Goal: Task Accomplishment & Management: Manage account settings

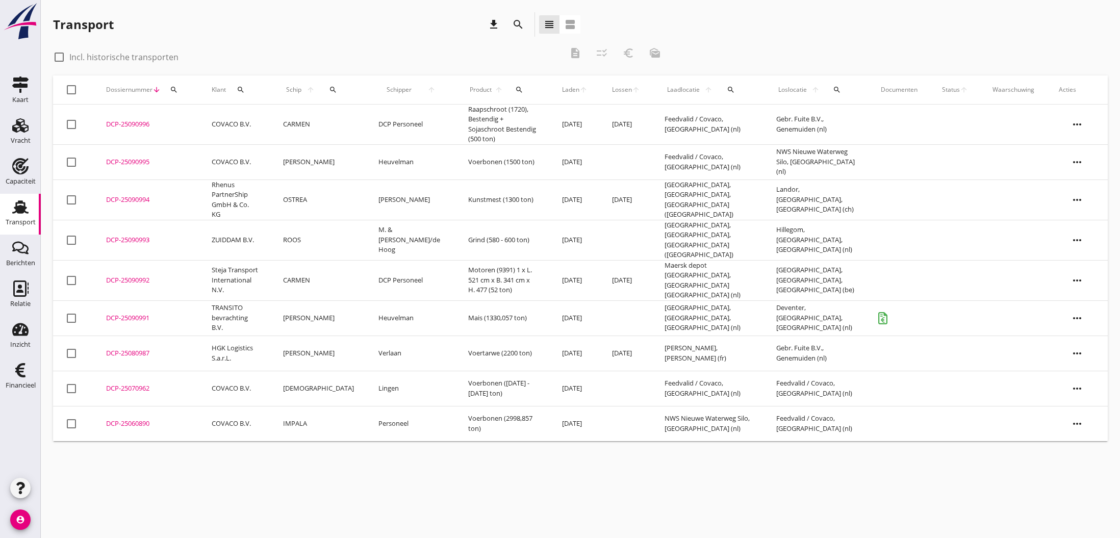
click at [130, 313] on div "DCP-25090991" at bounding box center [146, 318] width 81 height 10
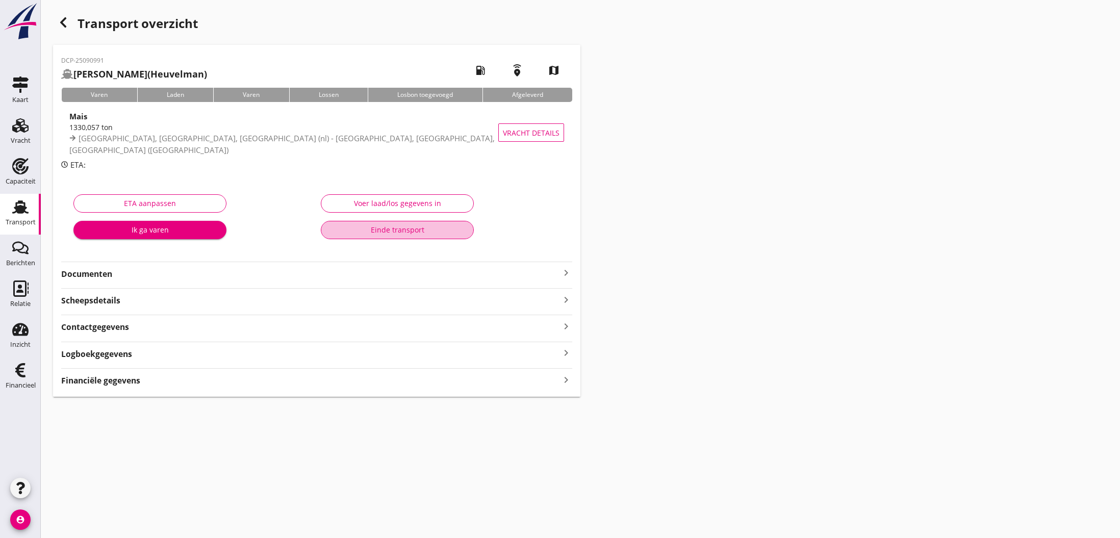
click at [400, 231] on div "Einde transport" at bounding box center [398, 229] width 136 height 11
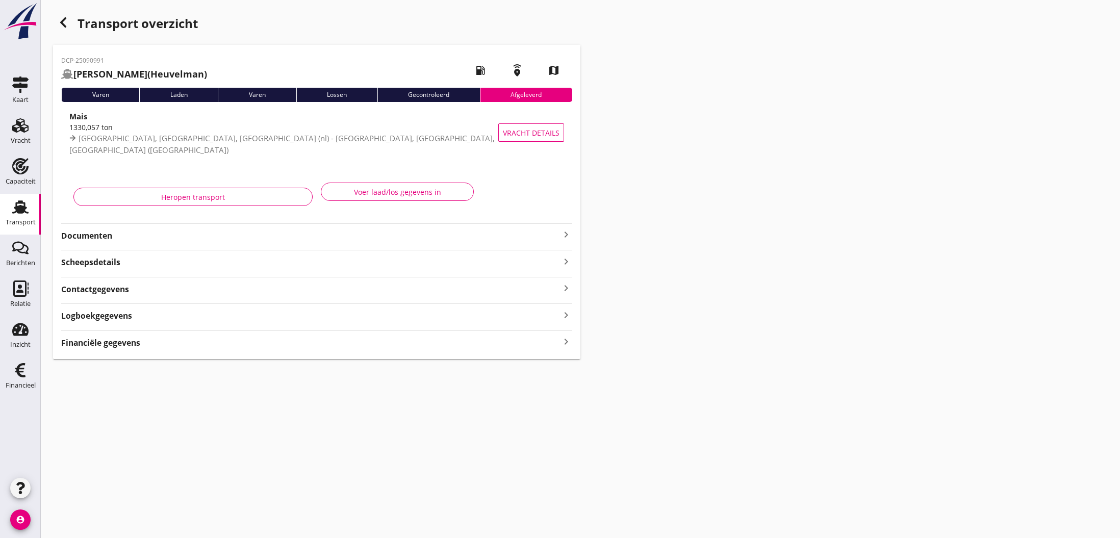
click at [64, 22] on icon "button" at bounding box center [63, 22] width 12 height 12
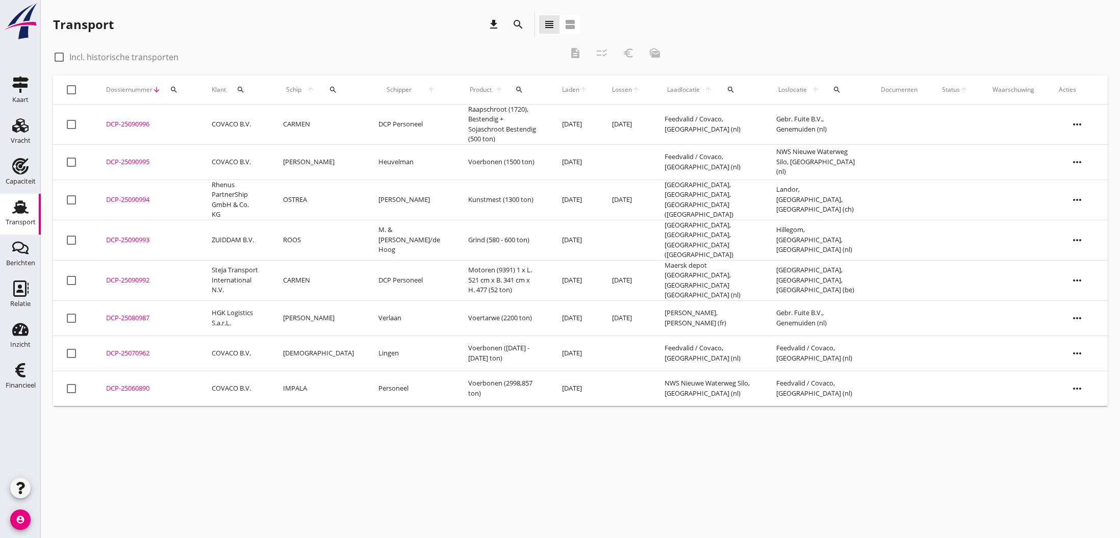
click at [129, 235] on div "DCP-25090993" at bounding box center [146, 240] width 81 height 10
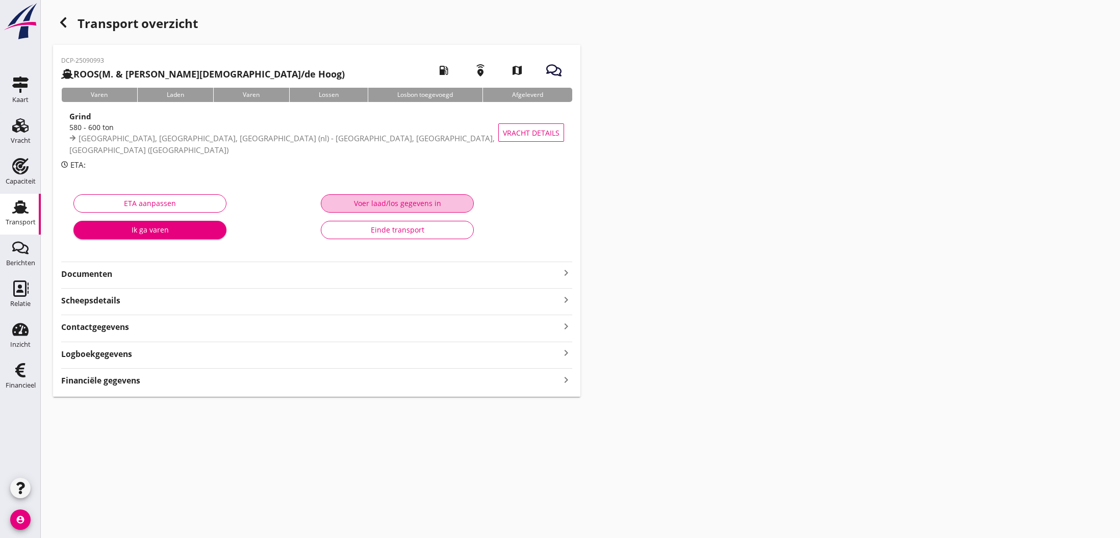
click at [398, 203] on div "Voer laad/los gegevens in" at bounding box center [398, 203] width 136 height 11
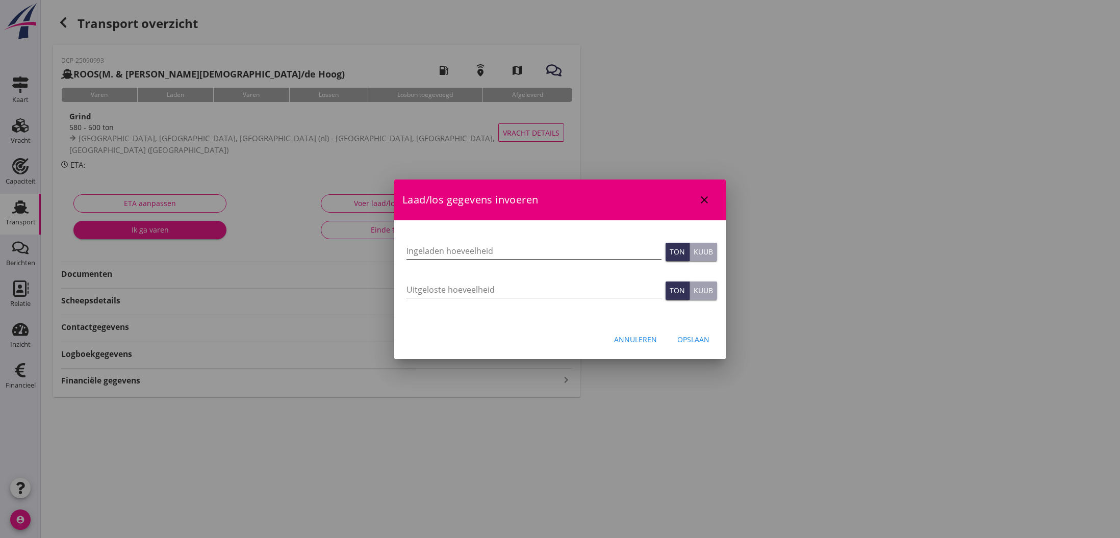
click at [417, 252] on input "Ingeladen hoeveelheid" at bounding box center [534, 251] width 255 height 16
type input "580"
click at [481, 290] on input "Uitgeloste hoeveelheid" at bounding box center [534, 290] width 255 height 16
type input "580"
drag, startPoint x: 695, startPoint y: 336, endPoint x: 716, endPoint y: 356, distance: 28.5
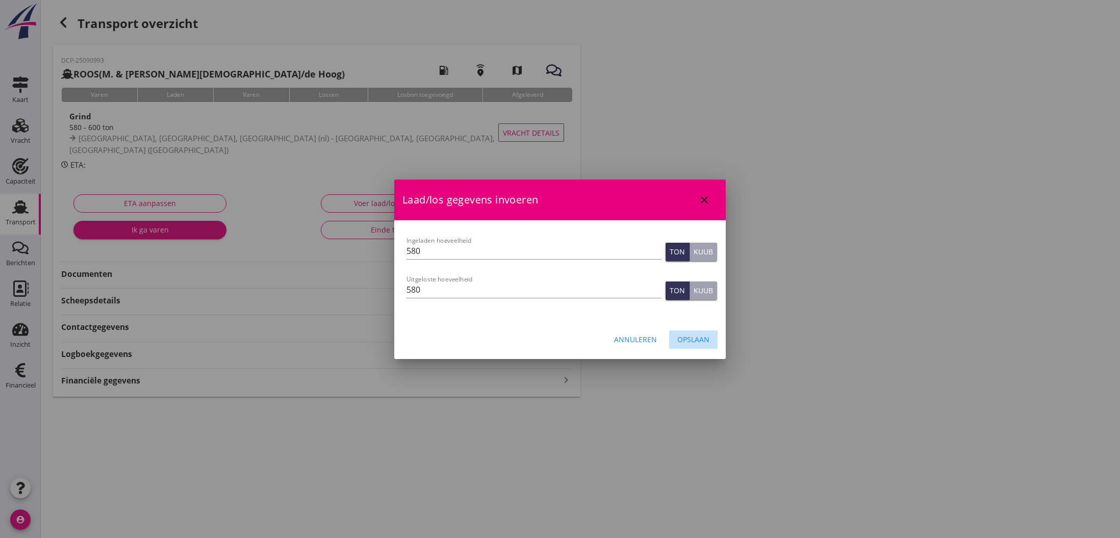
click at [695, 336] on div "Opslaan" at bounding box center [694, 339] width 32 height 11
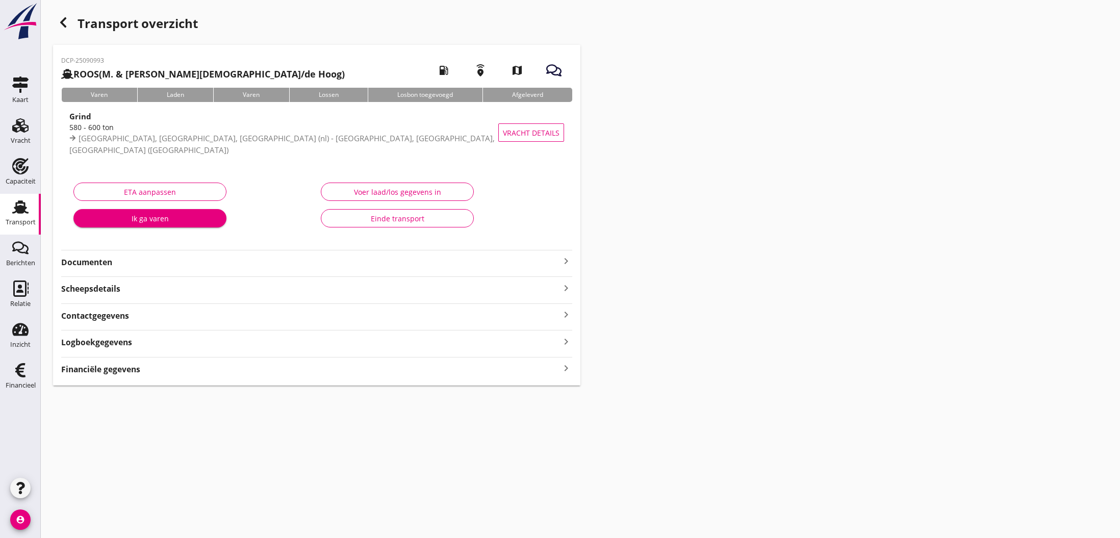
click at [116, 369] on strong "Financiële gegevens" at bounding box center [100, 370] width 79 height 12
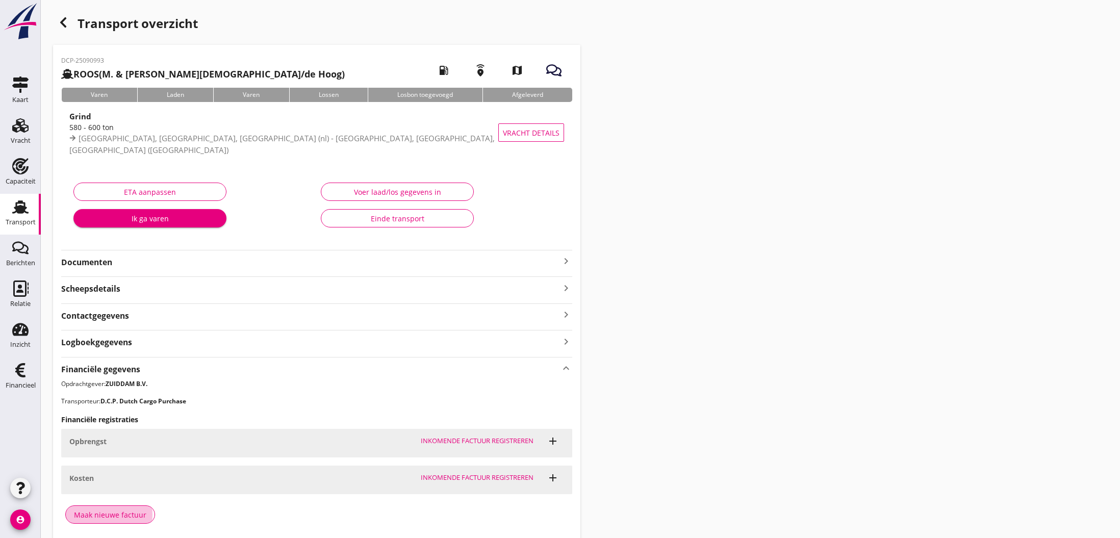
click at [123, 514] on div "Maak nieuwe factuur" at bounding box center [110, 515] width 72 height 11
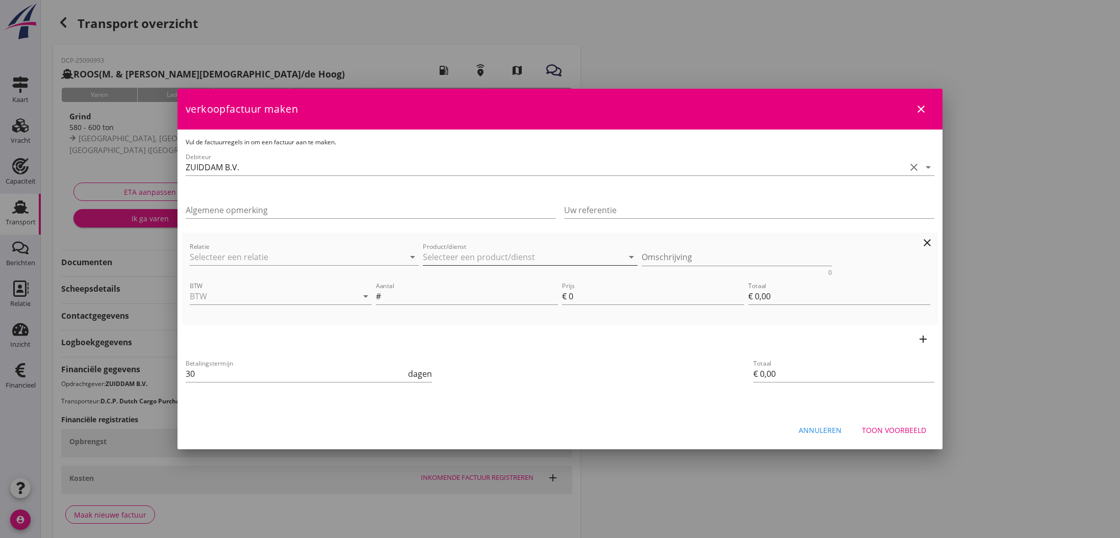
click at [444, 259] on input "Product/dienst" at bounding box center [523, 257] width 201 height 16
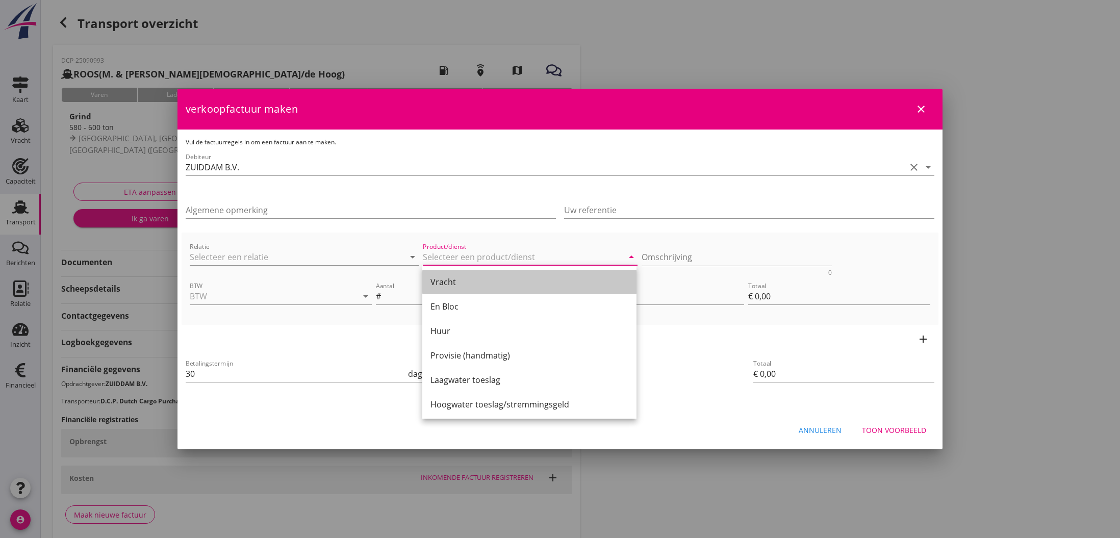
drag, startPoint x: 448, startPoint y: 280, endPoint x: 482, endPoint y: 279, distance: 33.7
click at [458, 280] on div "Vracht" at bounding box center [530, 282] width 198 height 12
type input "Vracht"
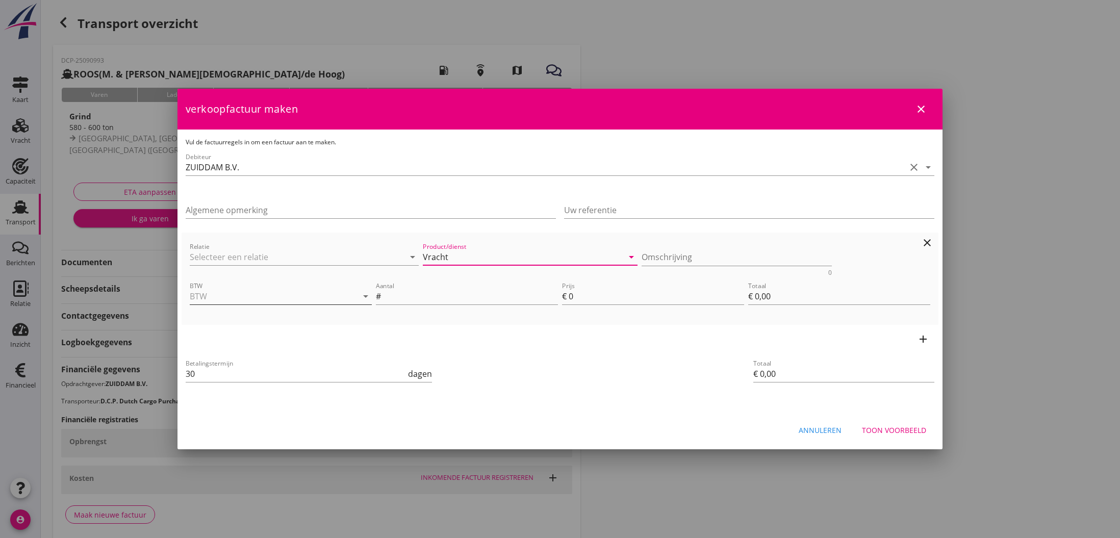
drag, startPoint x: 331, startPoint y: 301, endPoint x: 314, endPoint y: 298, distance: 17.0
click at [330, 300] on input "BTW" at bounding box center [267, 296] width 154 height 16
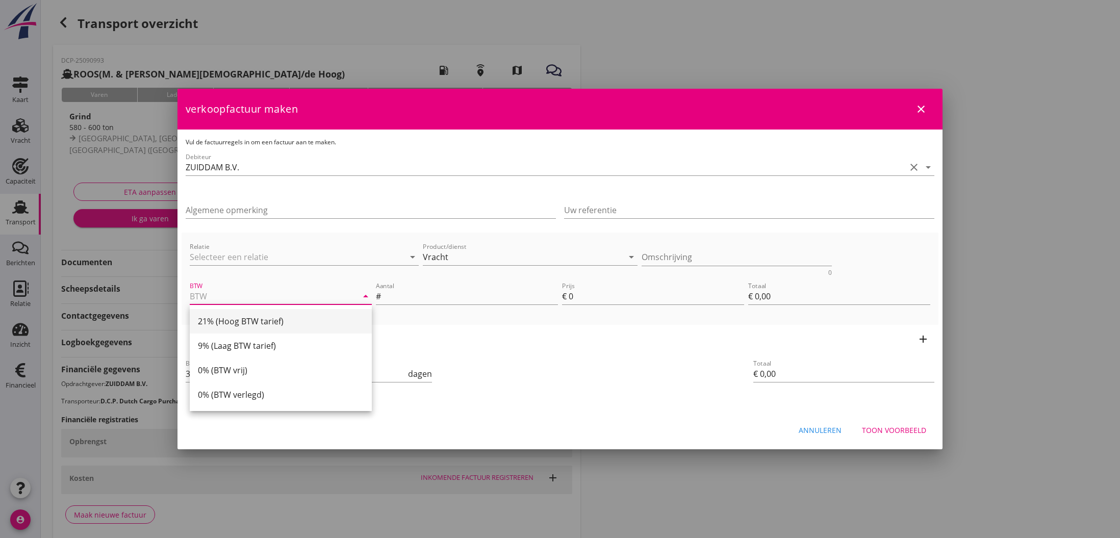
click at [276, 320] on div "21% (Hoog BTW tarief)" at bounding box center [281, 321] width 166 height 12
type input "21% (Hoog BTW tarief)"
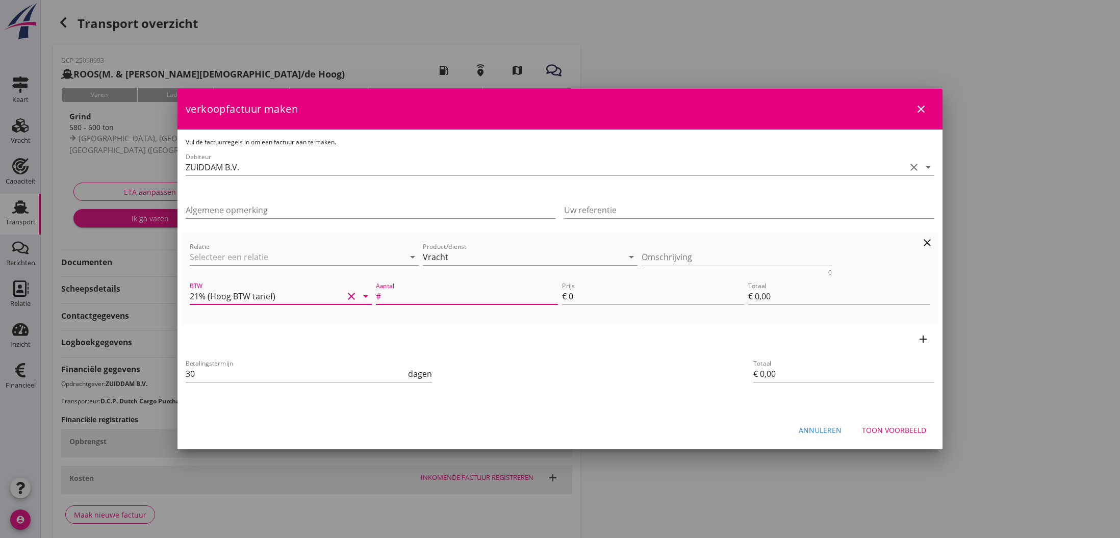
click at [396, 293] on input "Aantal" at bounding box center [470, 296] width 175 height 16
type input "580"
click at [573, 298] on input "0" at bounding box center [657, 296] width 176 height 16
type input "4"
type input "€ 2.320,00"
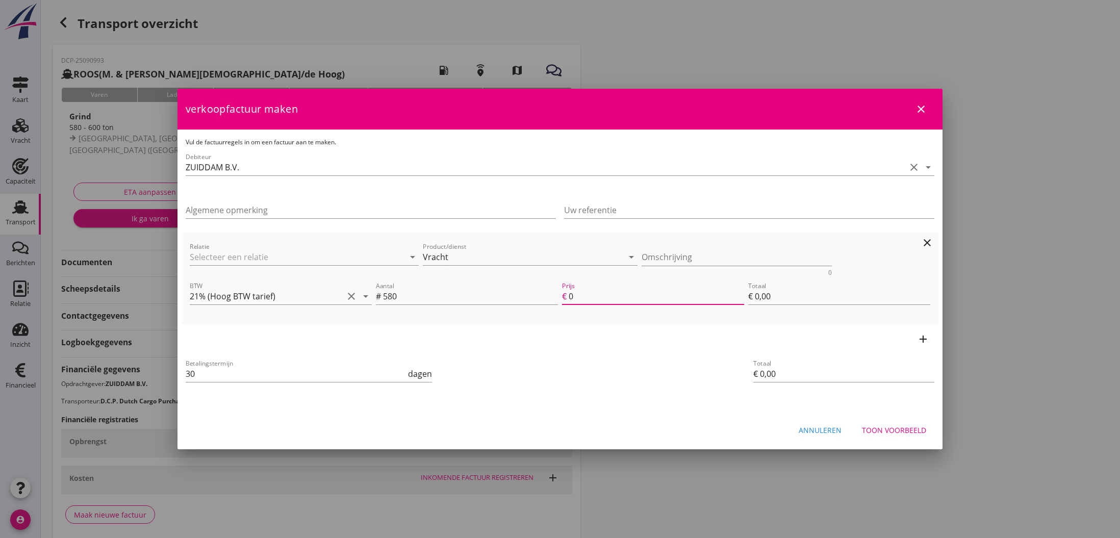
type input "€ 2.320,00"
type input "4.5"
type input "€ 2.610,00"
click at [587, 351] on div "add" at bounding box center [560, 339] width 757 height 29
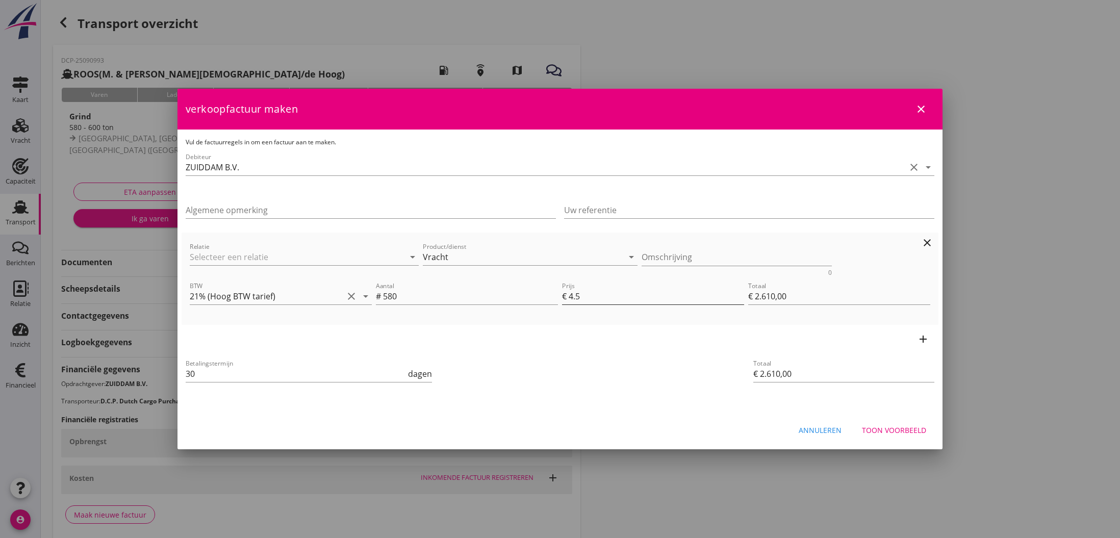
click at [594, 296] on input "4.5" at bounding box center [657, 296] width 176 height 16
type input "4.50"
drag, startPoint x: 587, startPoint y: 349, endPoint x: 602, endPoint y: 348, distance: 15.4
click at [589, 351] on div "add" at bounding box center [560, 339] width 757 height 29
click at [894, 432] on div "Toon voorbeeld" at bounding box center [894, 430] width 64 height 11
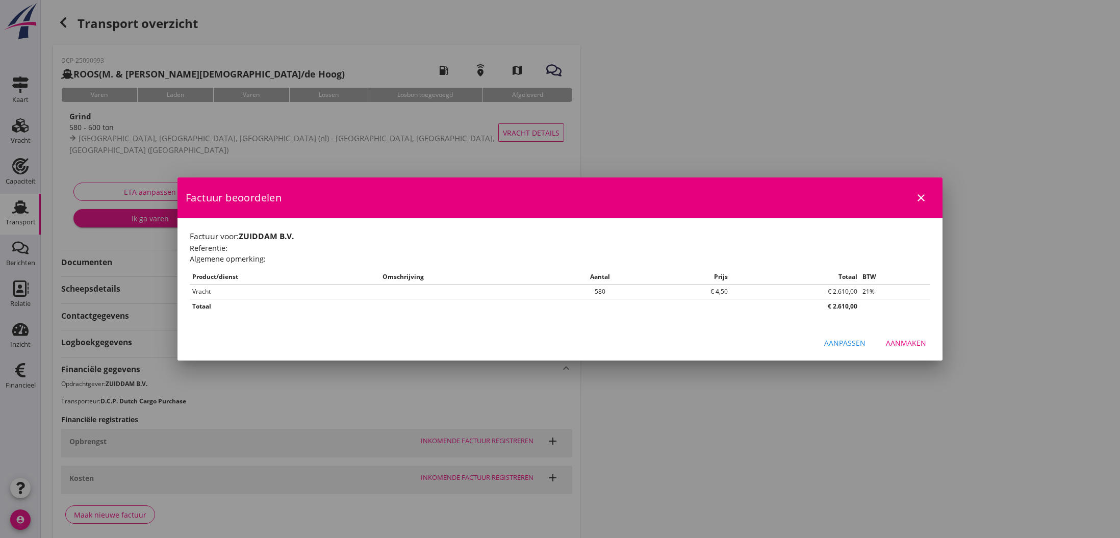
click at [905, 342] on div "Aanmaken" at bounding box center [906, 343] width 40 height 11
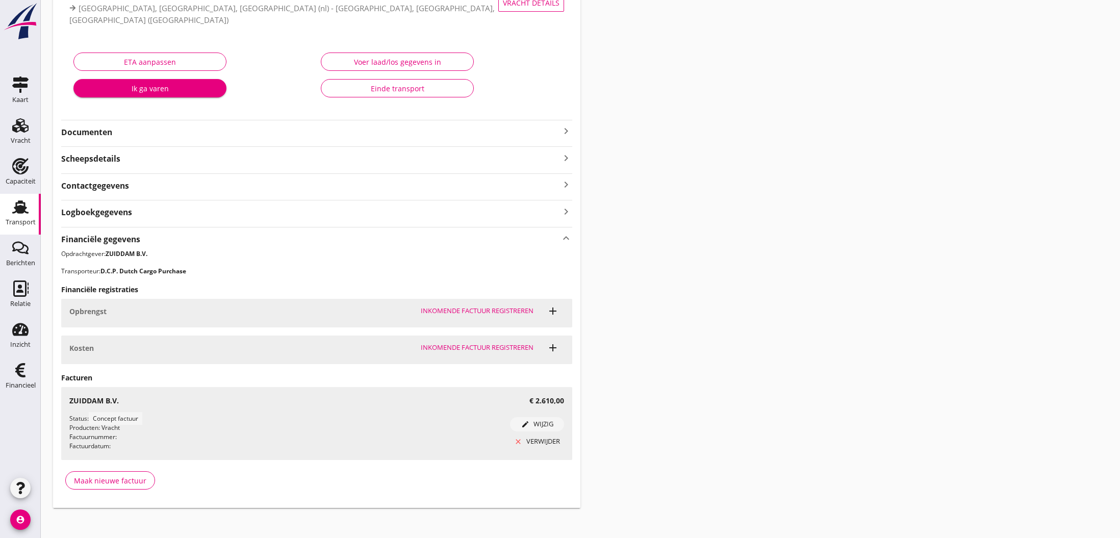
scroll to position [131, 0]
click at [15, 372] on use at bounding box center [20, 370] width 10 height 14
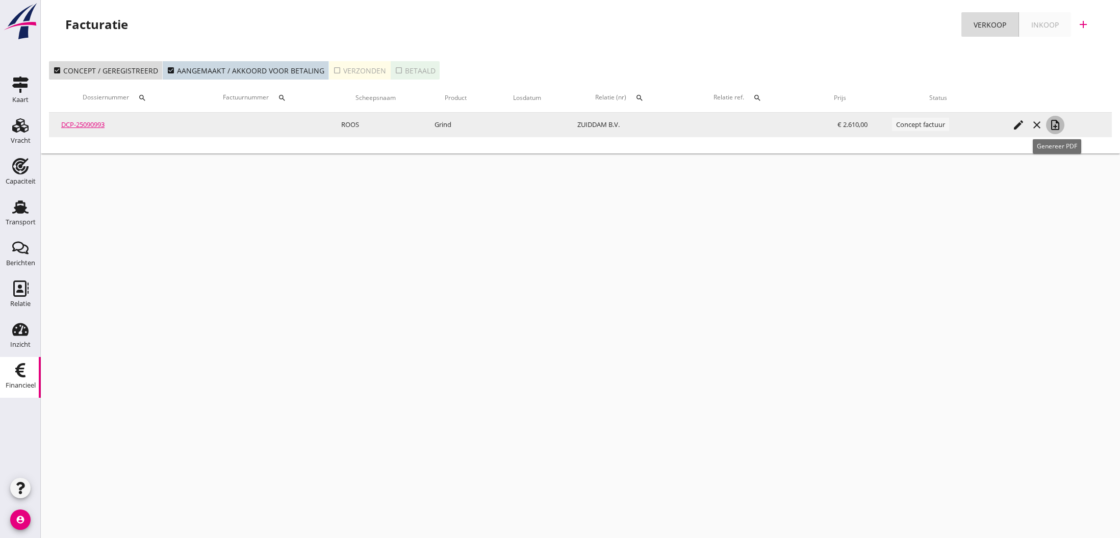
click at [1053, 127] on icon "note_add" at bounding box center [1055, 125] width 12 height 12
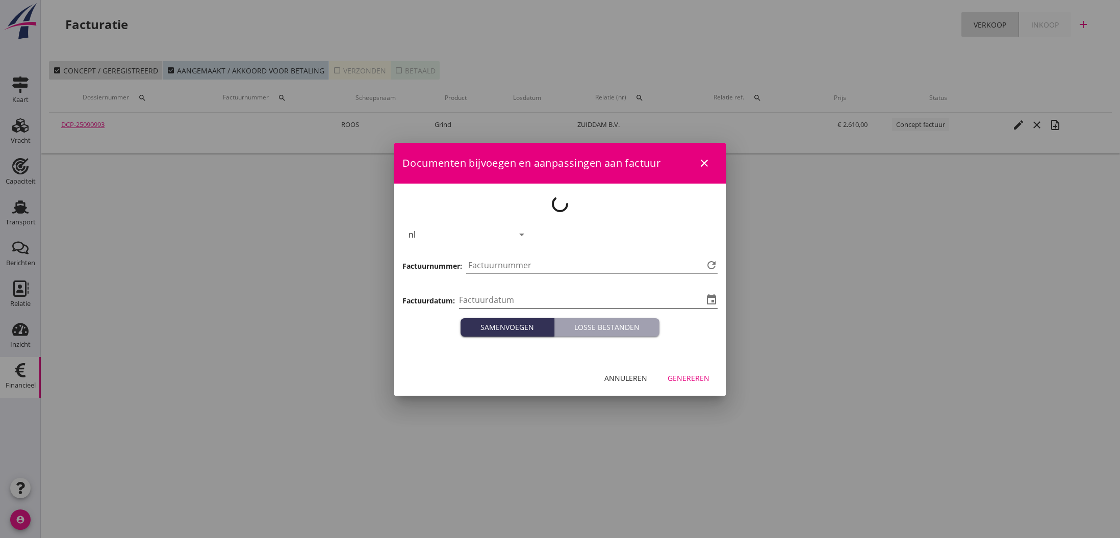
type input "[DATE]"
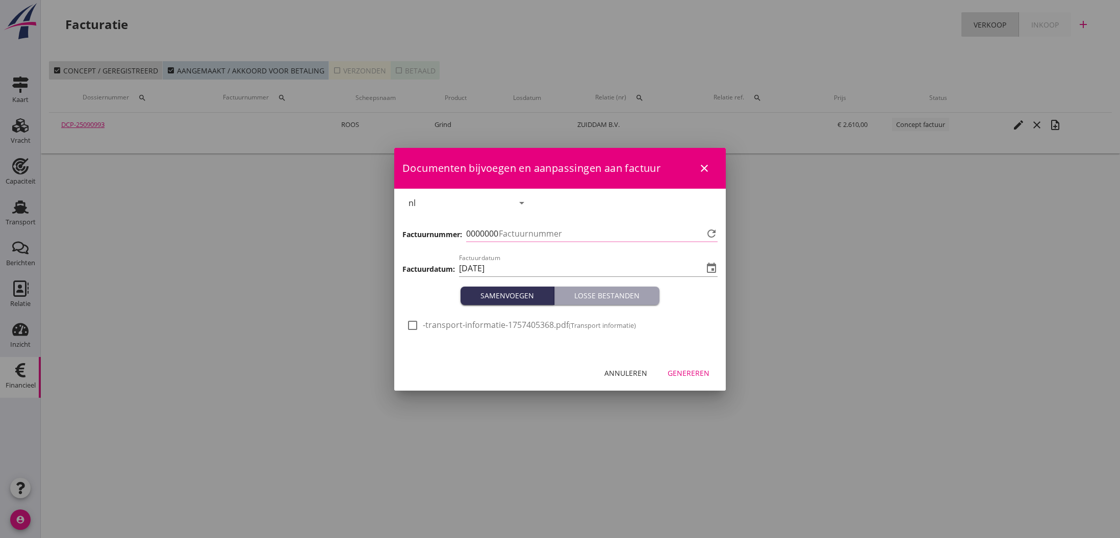
type input "792"
click at [685, 370] on div "Genereren" at bounding box center [689, 373] width 42 height 11
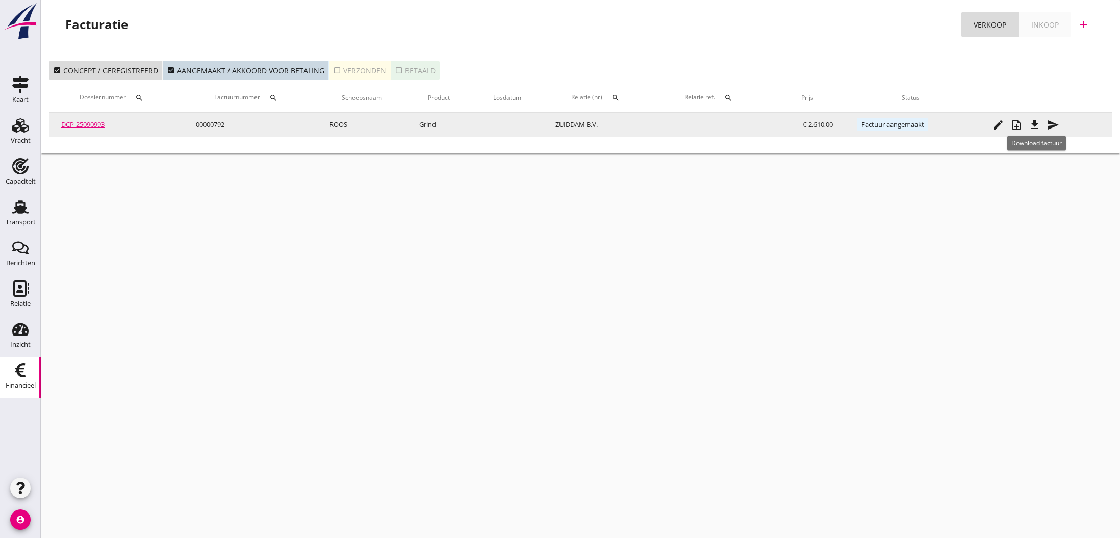
click at [1041, 126] on icon "file_download" at bounding box center [1035, 125] width 12 height 12
click at [1050, 123] on icon "send" at bounding box center [1053, 125] width 12 height 12
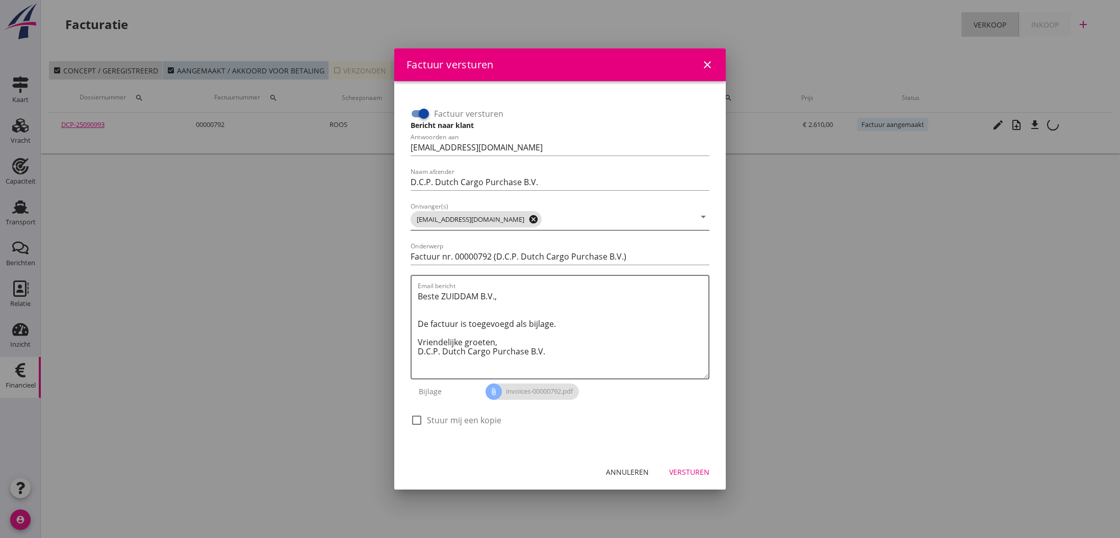
click at [529, 219] on icon "cancel" at bounding box center [534, 219] width 10 height 10
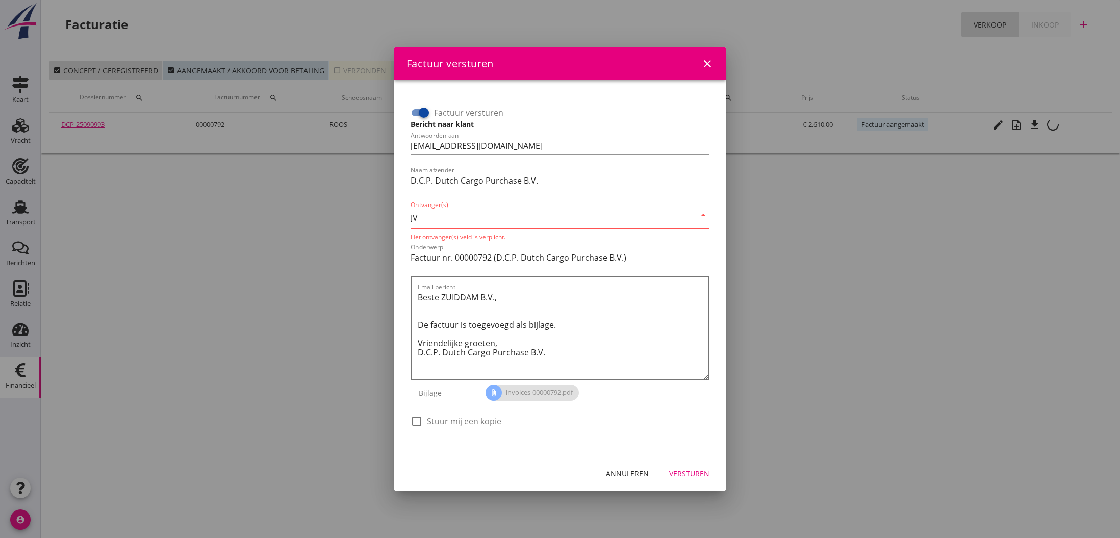
type input "J"
type input "[EMAIL_ADDRESS][DOMAIN_NAME]"
click at [588, 358] on textarea "Beste ZUIDDAM B.V., De factuur is toegevoegd als bijlage. Vriendelijke groeten,…" at bounding box center [563, 334] width 291 height 90
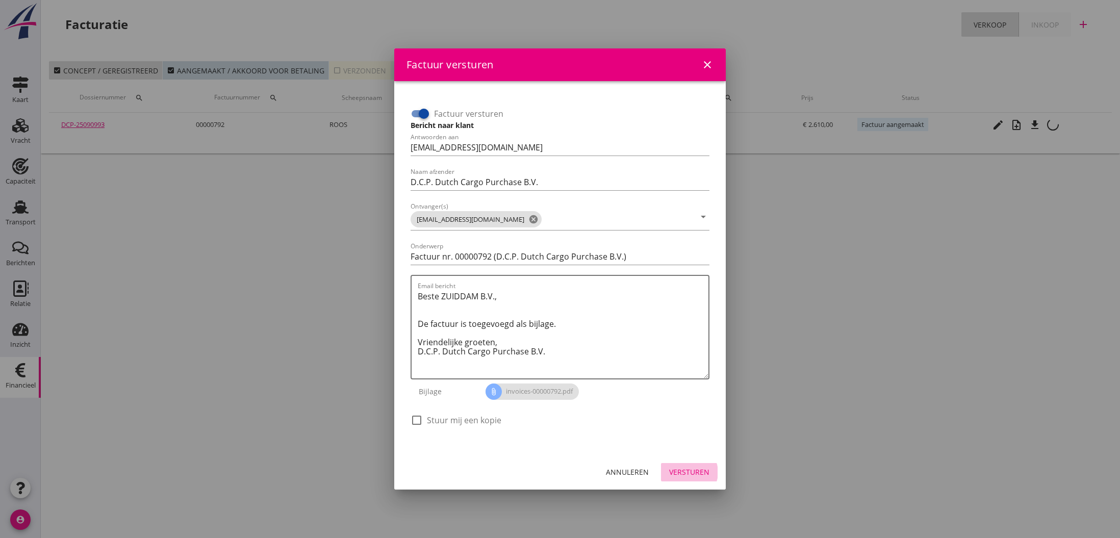
click at [685, 474] on div "Versturen" at bounding box center [689, 472] width 40 height 11
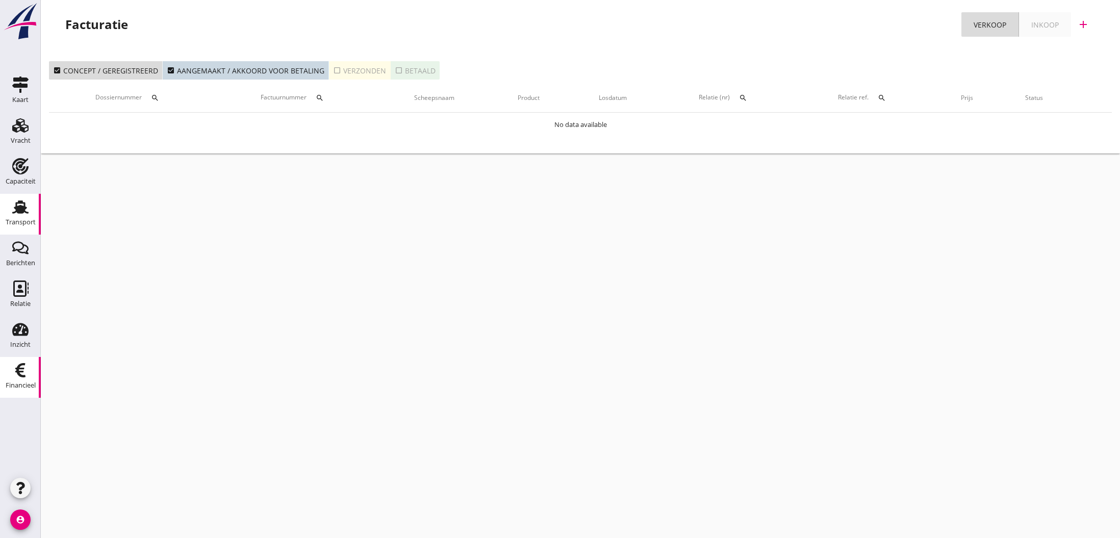
click at [20, 211] on use at bounding box center [20, 207] width 16 height 13
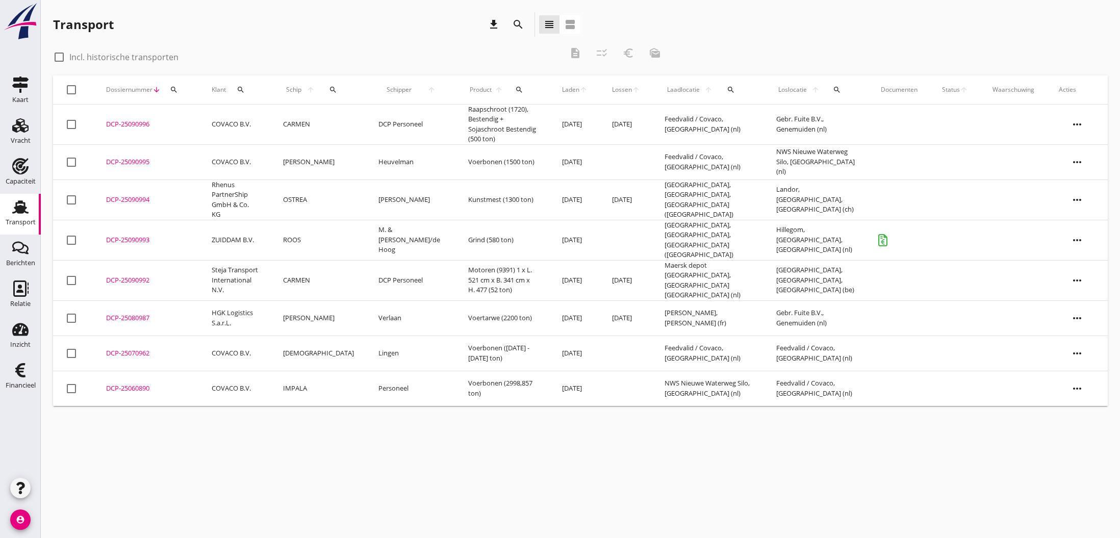
click at [133, 235] on div "DCP-25090993" at bounding box center [146, 240] width 81 height 10
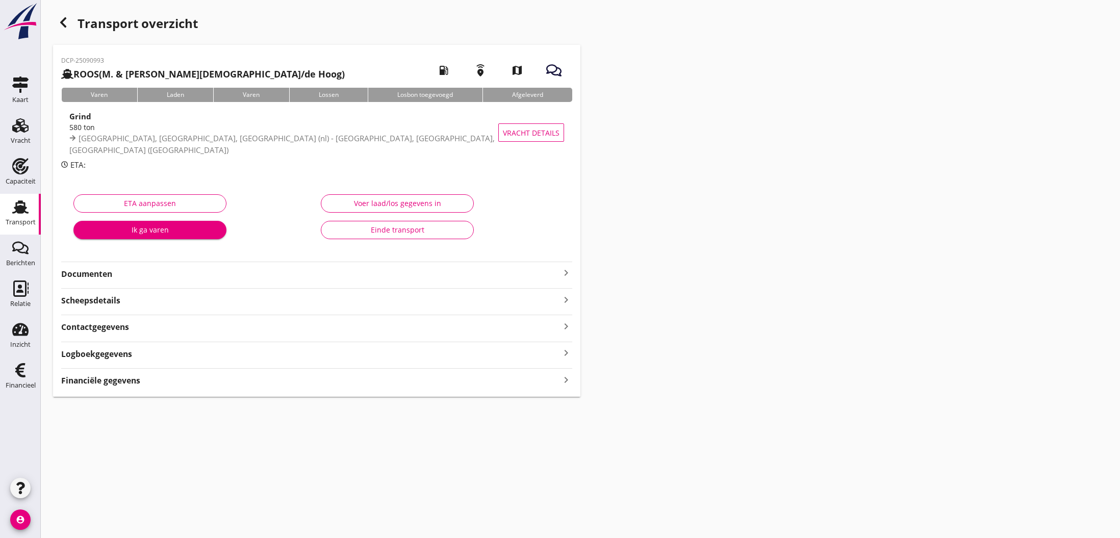
click at [566, 275] on icon "keyboard_arrow_right" at bounding box center [566, 273] width 12 height 12
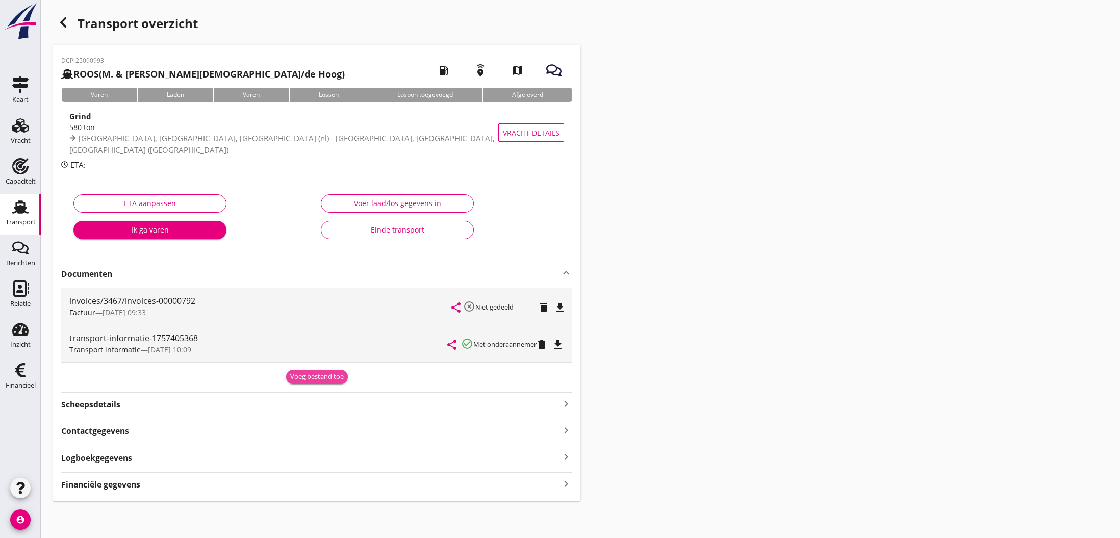
click at [324, 374] on div "Voeg bestand toe" at bounding box center [317, 377] width 54 height 10
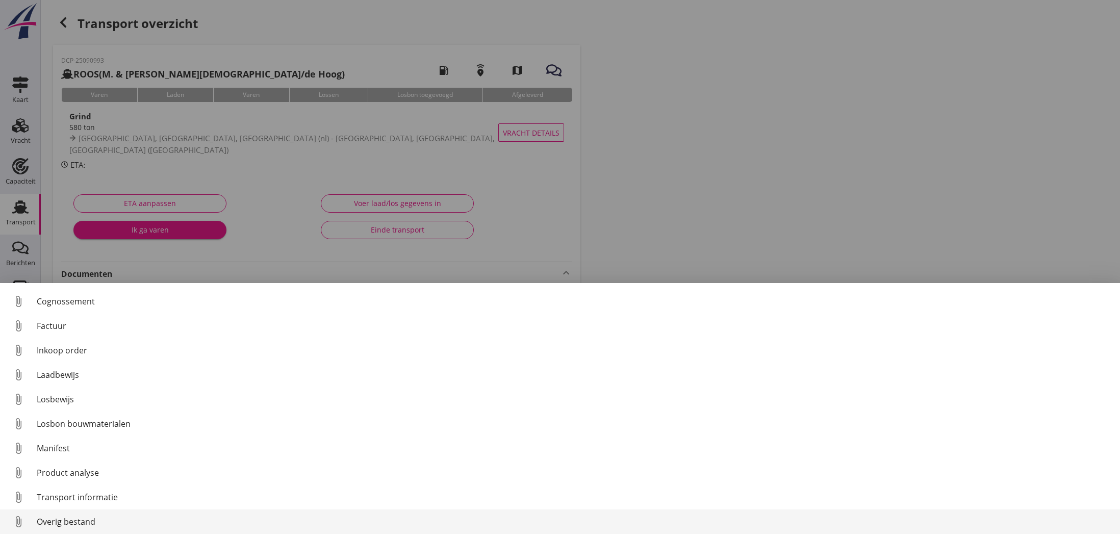
scroll to position [47, 0]
click at [43, 521] on div "Overig bestand" at bounding box center [574, 522] width 1075 height 12
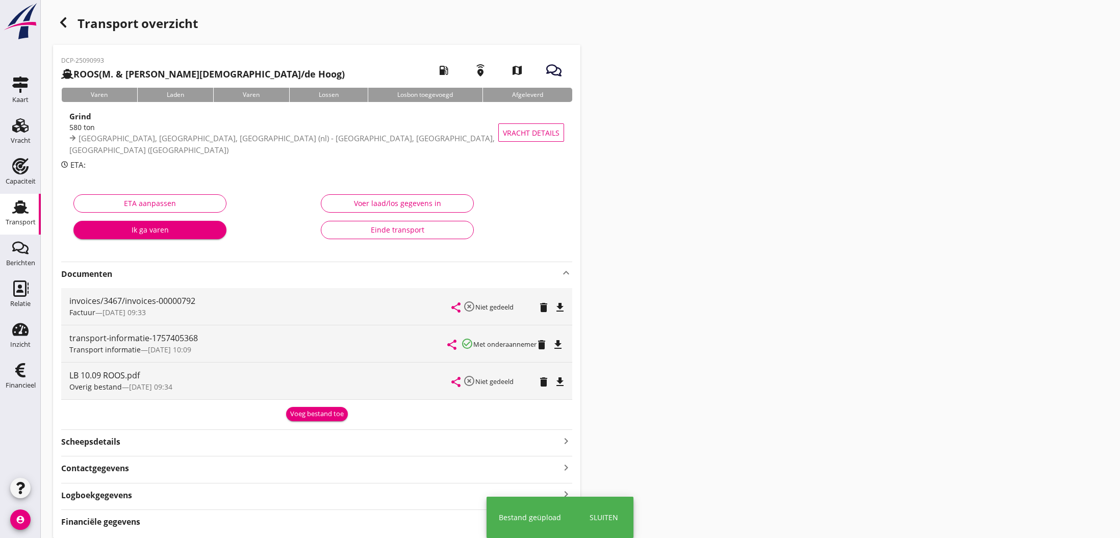
click at [318, 387] on div "Overig bestand — [DATE] 09:34" at bounding box center [260, 387] width 383 height 11
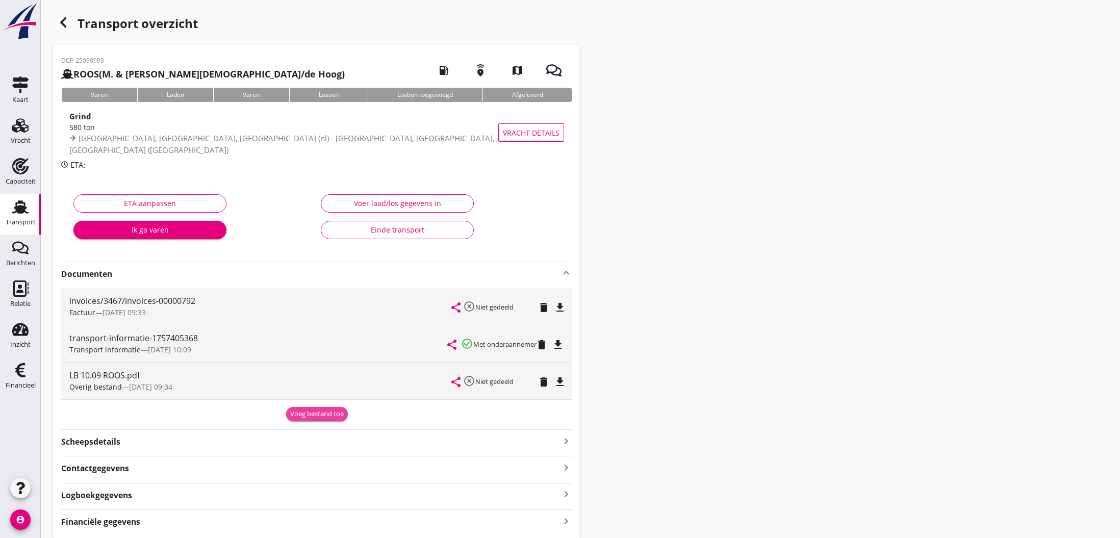
click at [315, 412] on div "Voeg bestand toe" at bounding box center [317, 414] width 54 height 10
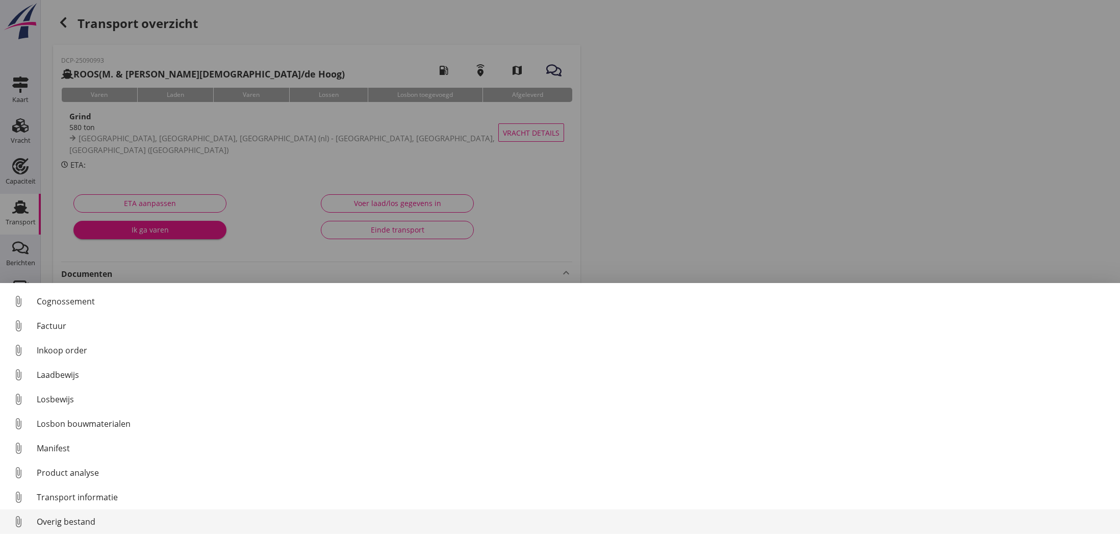
click at [81, 522] on div "Overig bestand" at bounding box center [574, 522] width 1075 height 12
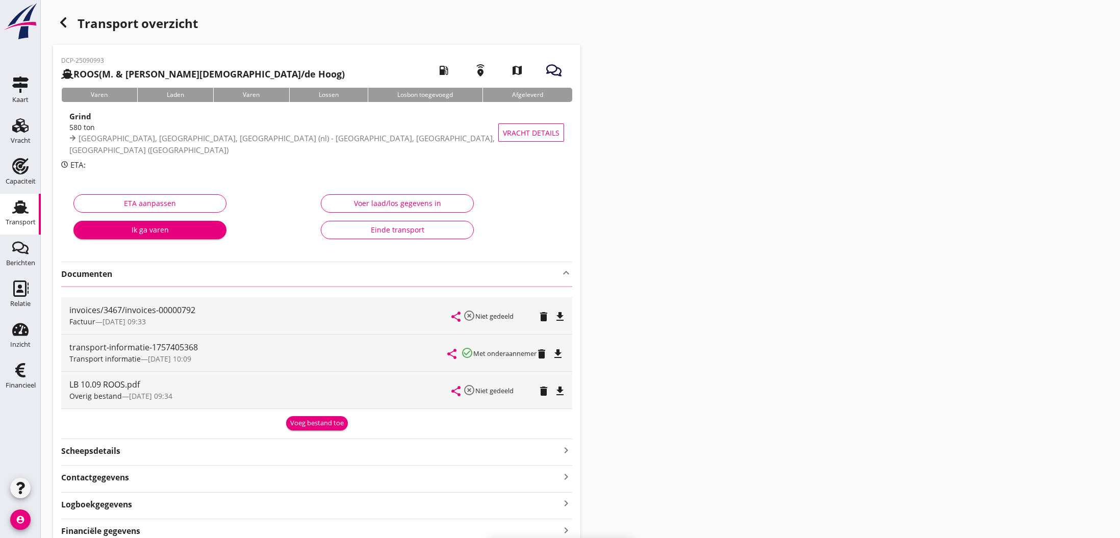
scroll to position [0, 0]
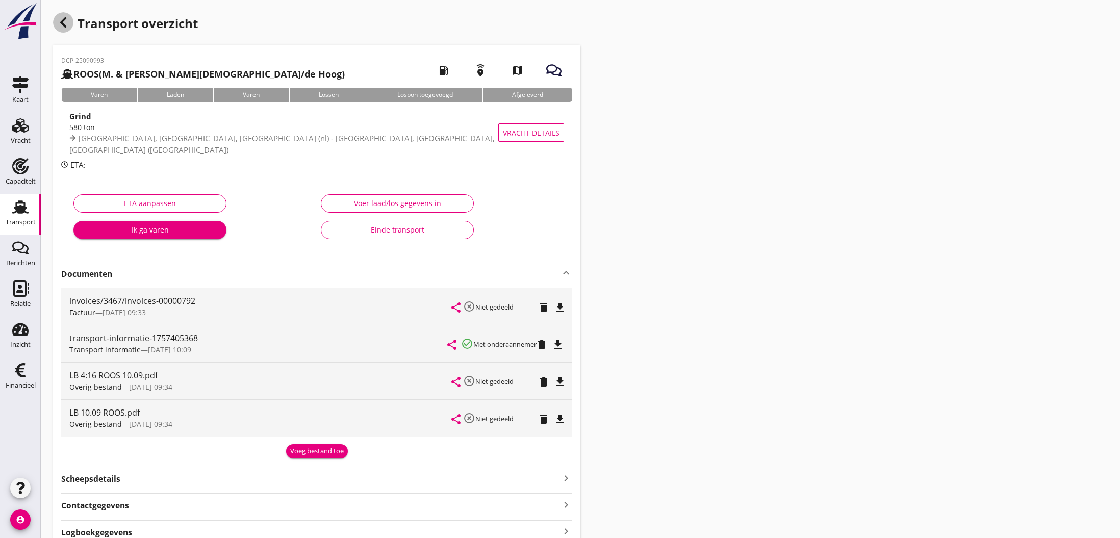
click at [63, 22] on use "button" at bounding box center [63, 22] width 6 height 10
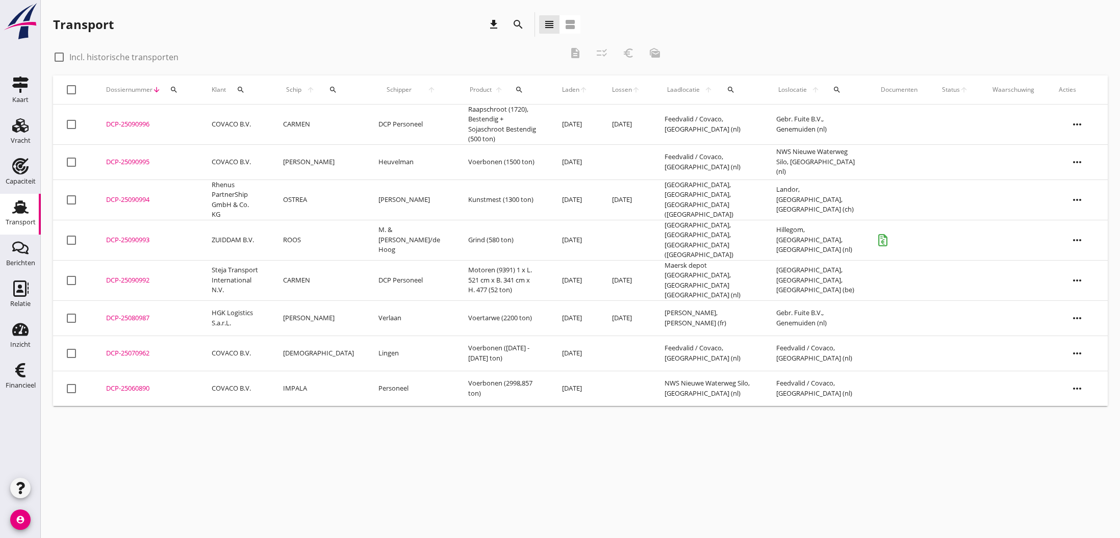
click at [123, 235] on div "DCP-25090993" at bounding box center [146, 240] width 81 height 10
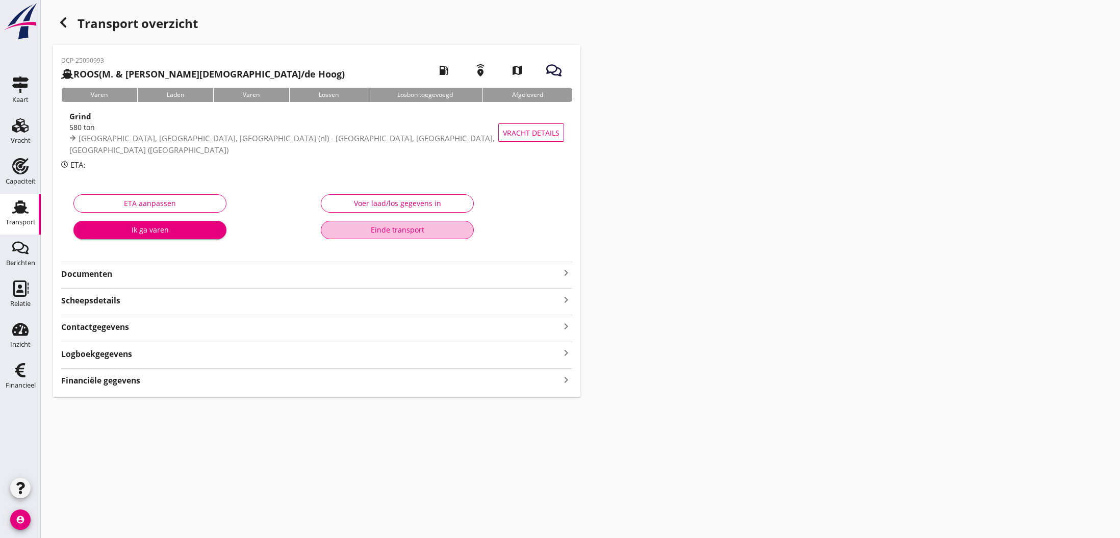
click at [394, 231] on div "Einde transport" at bounding box center [398, 229] width 136 height 11
